Goal: Task Accomplishment & Management: Manage account settings

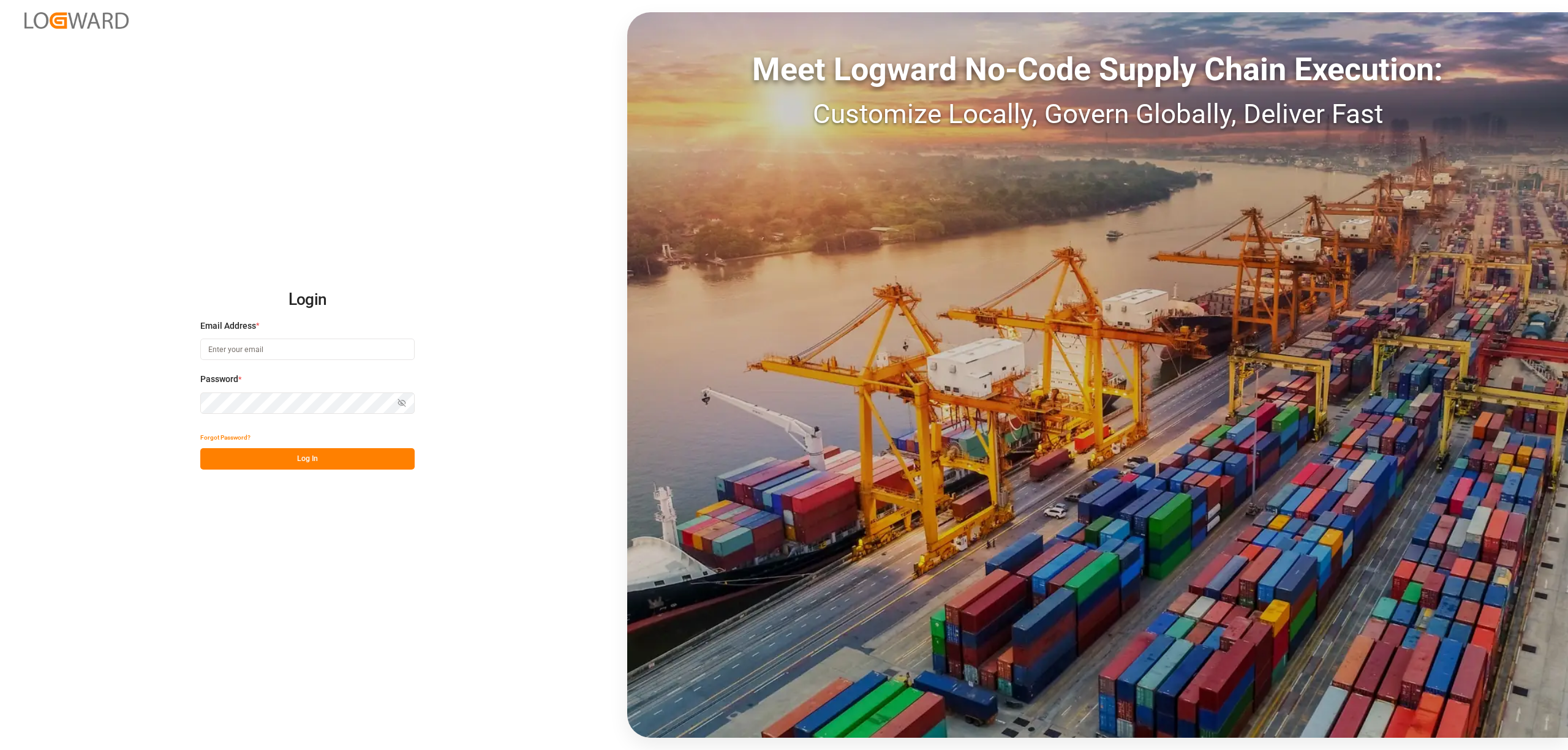
type input "[EMAIL_ADDRESS][PERSON_NAME][DOMAIN_NAME]"
click at [343, 463] on button "Log In" at bounding box center [307, 458] width 214 height 21
